Goal: Information Seeking & Learning: Learn about a topic

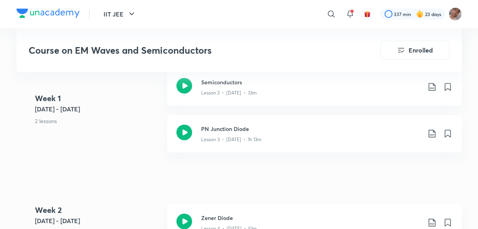
scroll to position [604, 0]
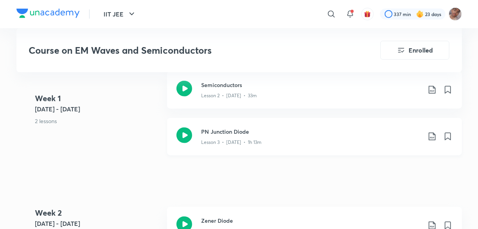
click at [293, 130] on h3 "PN Junction Diode" at bounding box center [310, 131] width 219 height 8
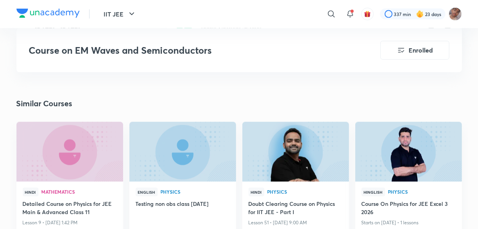
scroll to position [939, 0]
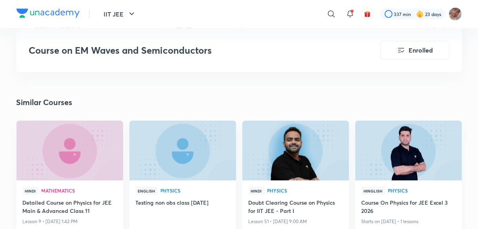
scroll to position [604, 0]
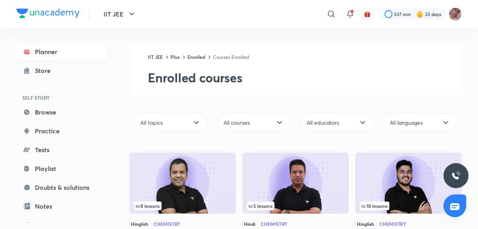
click at [63, 49] on link "Planner" at bounding box center [61, 52] width 91 height 16
